Goal: Transaction & Acquisition: Purchase product/service

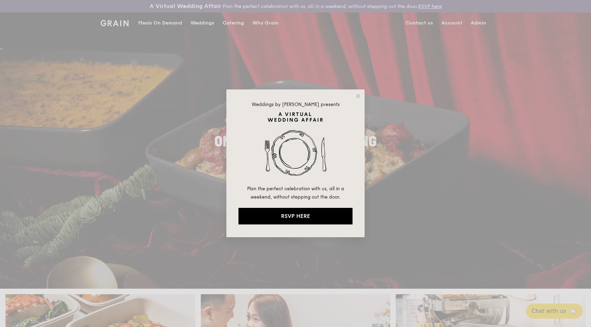
click at [156, 27] on div "Weddings by [PERSON_NAME] presents Plan the perfect celebration with us, all in…" at bounding box center [295, 163] width 591 height 327
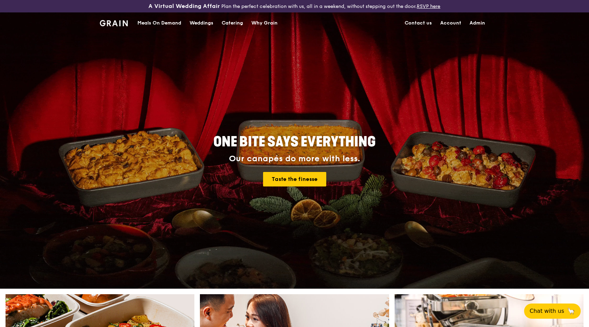
click at [157, 24] on div "Meals On Demand" at bounding box center [159, 23] width 44 height 21
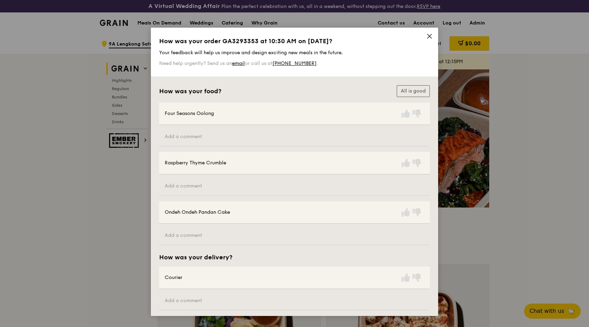
click at [428, 37] on icon at bounding box center [430, 36] width 6 height 6
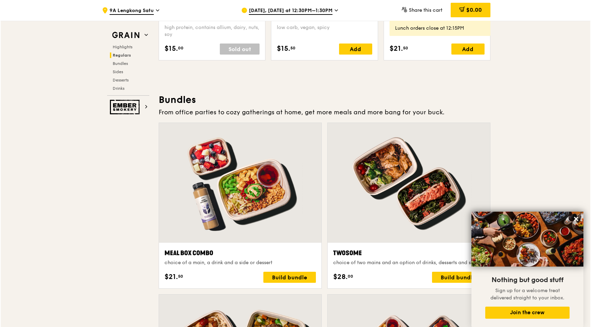
scroll to position [1061, 0]
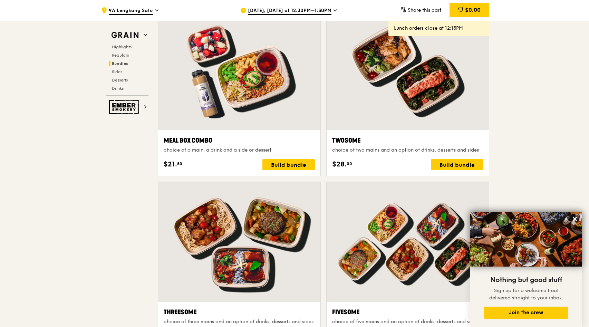
click at [298, 122] on div at bounding box center [239, 70] width 162 height 120
click at [232, 123] on div at bounding box center [239, 70] width 162 height 120
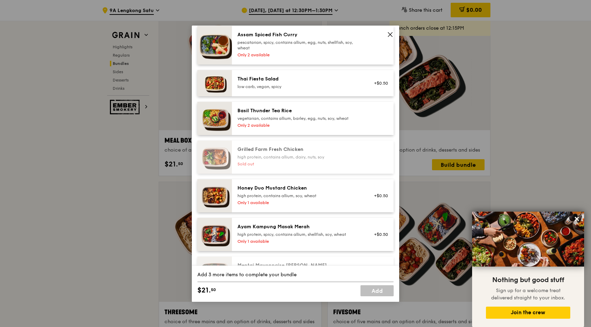
scroll to position [55, 0]
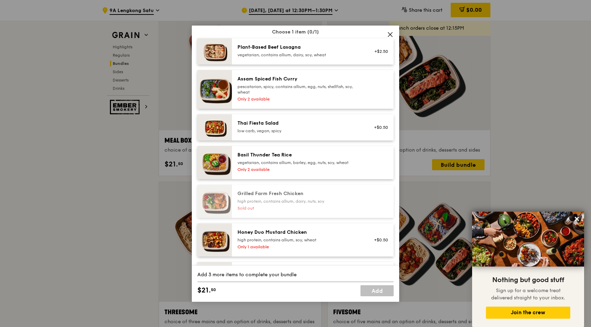
click at [391, 35] on icon at bounding box center [390, 34] width 6 height 6
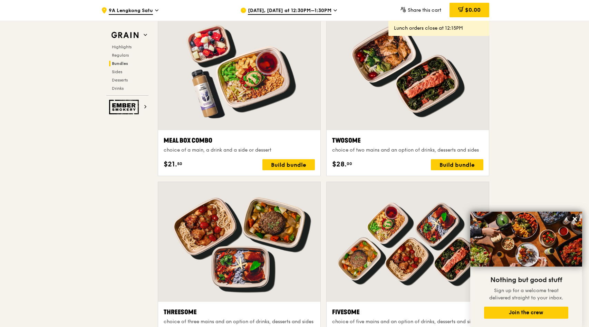
click at [280, 12] on span "[DATE], [DATE] at 12:30PM–1:30PM" at bounding box center [290, 11] width 84 height 8
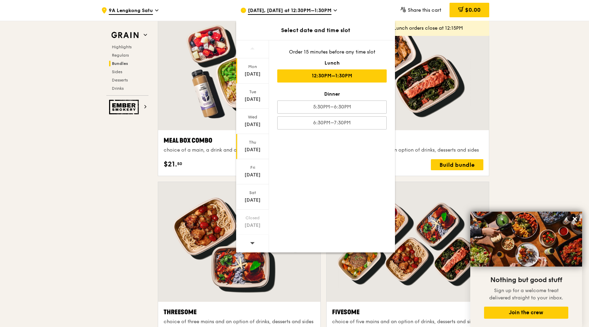
click at [256, 148] on div "[DATE]" at bounding box center [252, 149] width 31 height 7
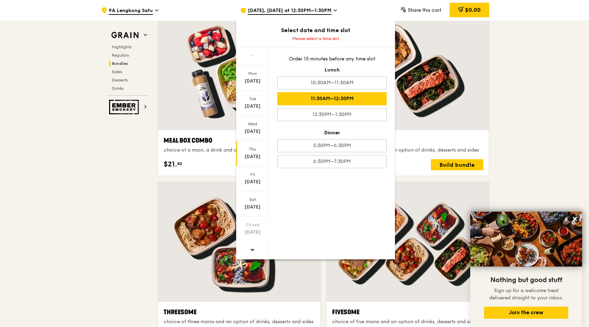
click at [368, 97] on div "11:30AM–12:30PM" at bounding box center [332, 98] width 110 height 13
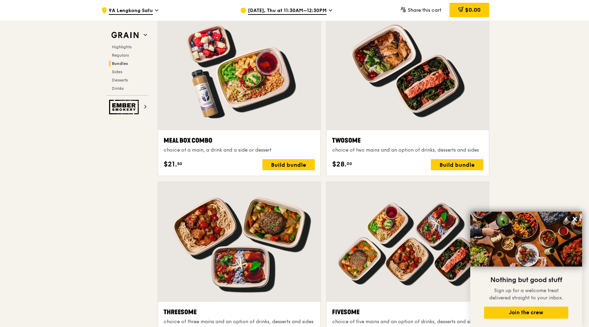
click at [235, 112] on div at bounding box center [239, 70] width 162 height 120
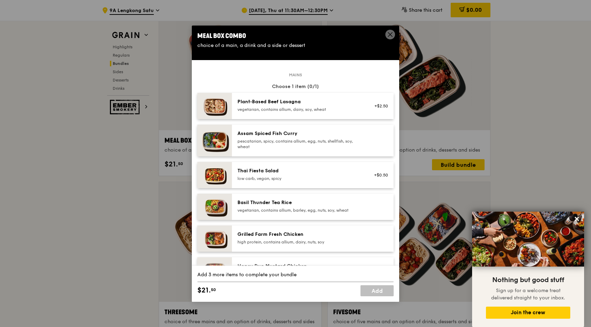
click at [276, 139] on div "pescatarian, spicy, contains allium, egg, nuts, shellfish, soy, wheat" at bounding box center [299, 144] width 124 height 11
click at [297, 140] on div "pescatarian, spicy, contains allium, egg, nuts, shellfish, soy, wheat" at bounding box center [299, 144] width 124 height 11
click at [293, 135] on div "Assam Spiced Fish Curry" at bounding box center [299, 133] width 124 height 7
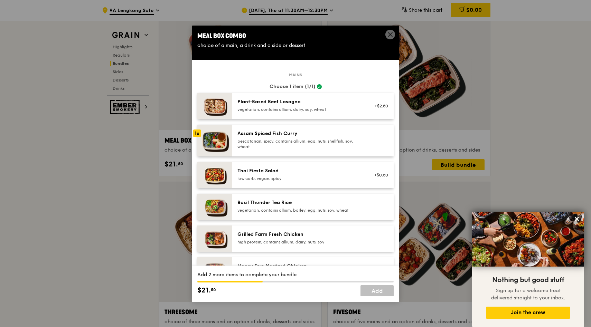
click at [265, 132] on div "Assam Spiced Fish Curry" at bounding box center [299, 133] width 124 height 7
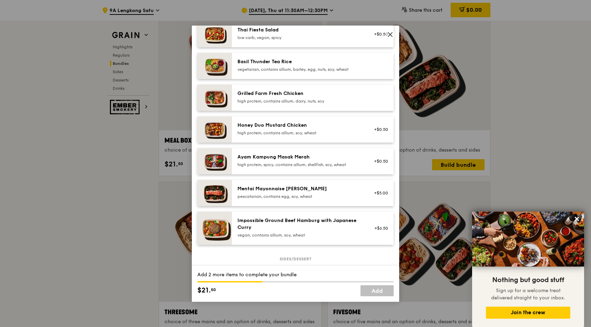
scroll to position [143, 0]
